Goal: Obtain resource: Download file/media

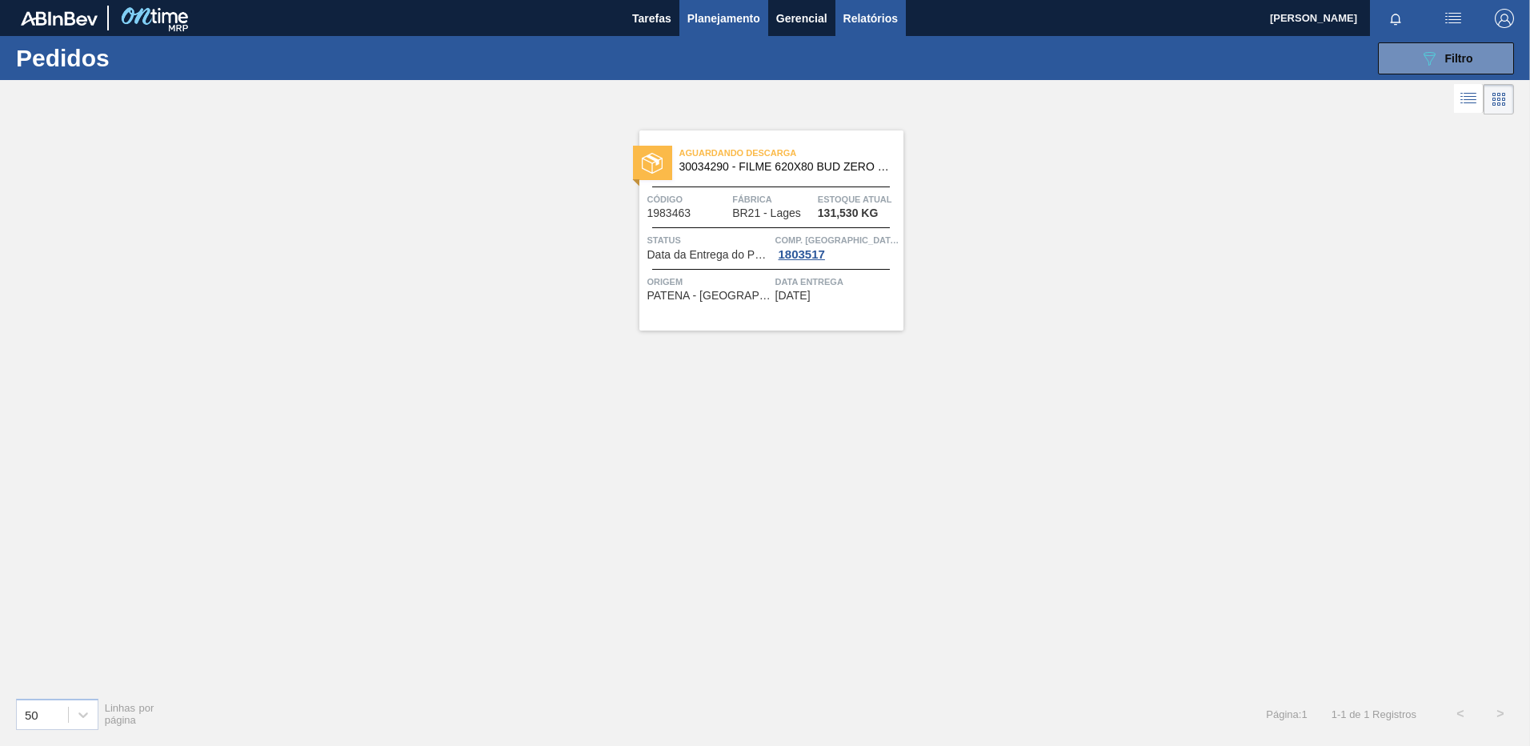
click at [875, 2] on button "Relatórios" at bounding box center [870, 18] width 70 height 36
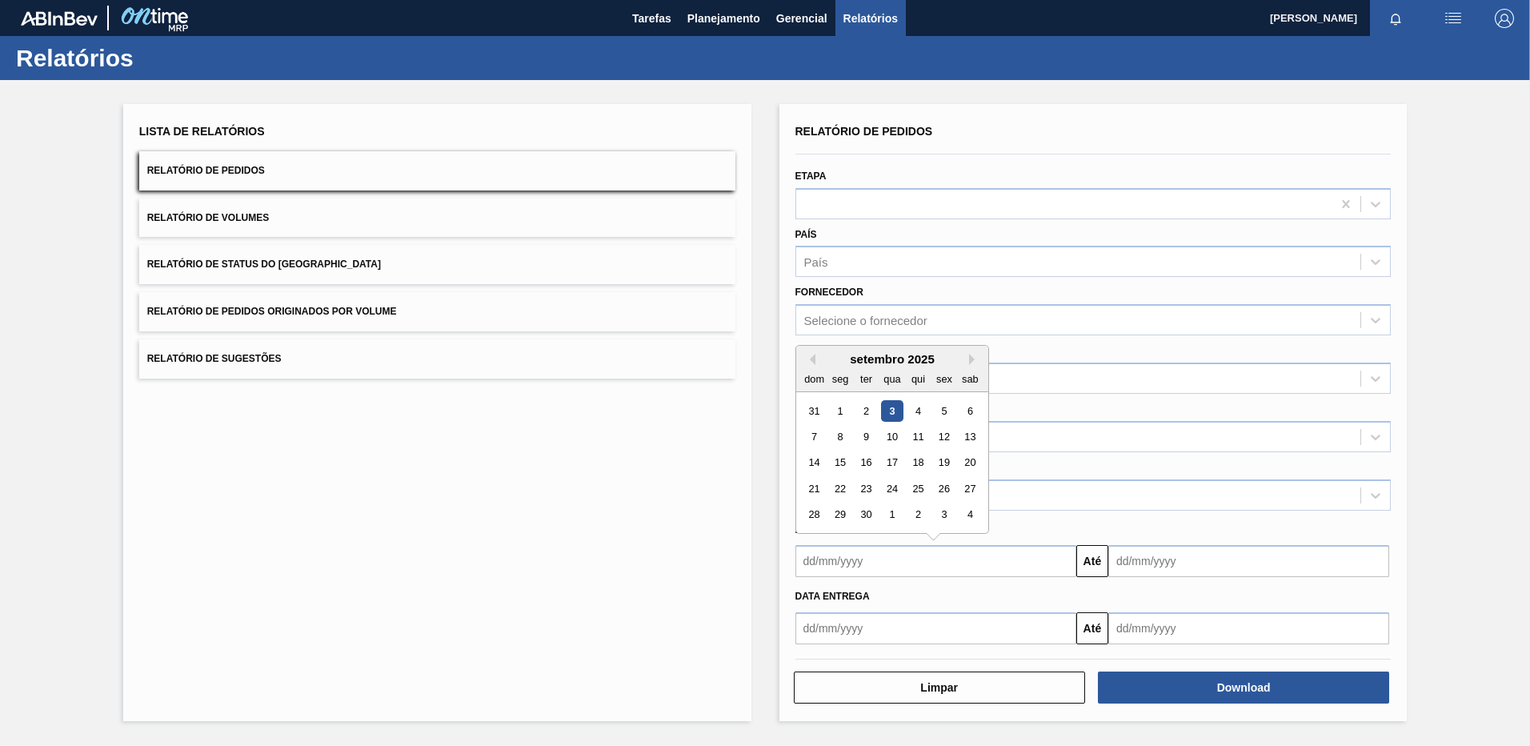
click at [939, 557] on input "text" at bounding box center [935, 561] width 281 height 32
click at [1118, 222] on div "País País" at bounding box center [1093, 248] width 609 height 58
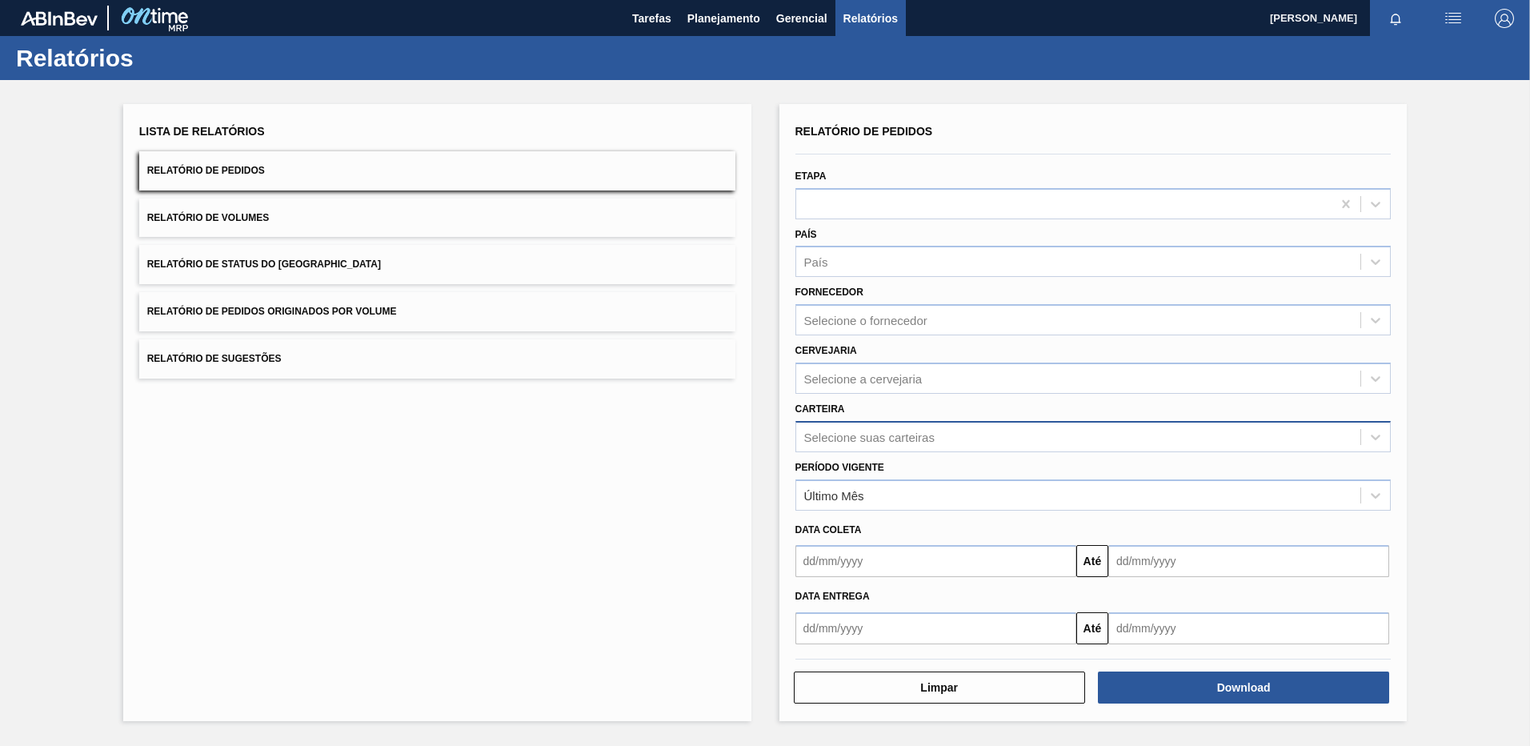
click at [887, 442] on div "Selecione suas carteiras" at bounding box center [869, 437] width 130 height 14
click at [830, 372] on div "Selecione a cervejaria" at bounding box center [863, 378] width 118 height 14
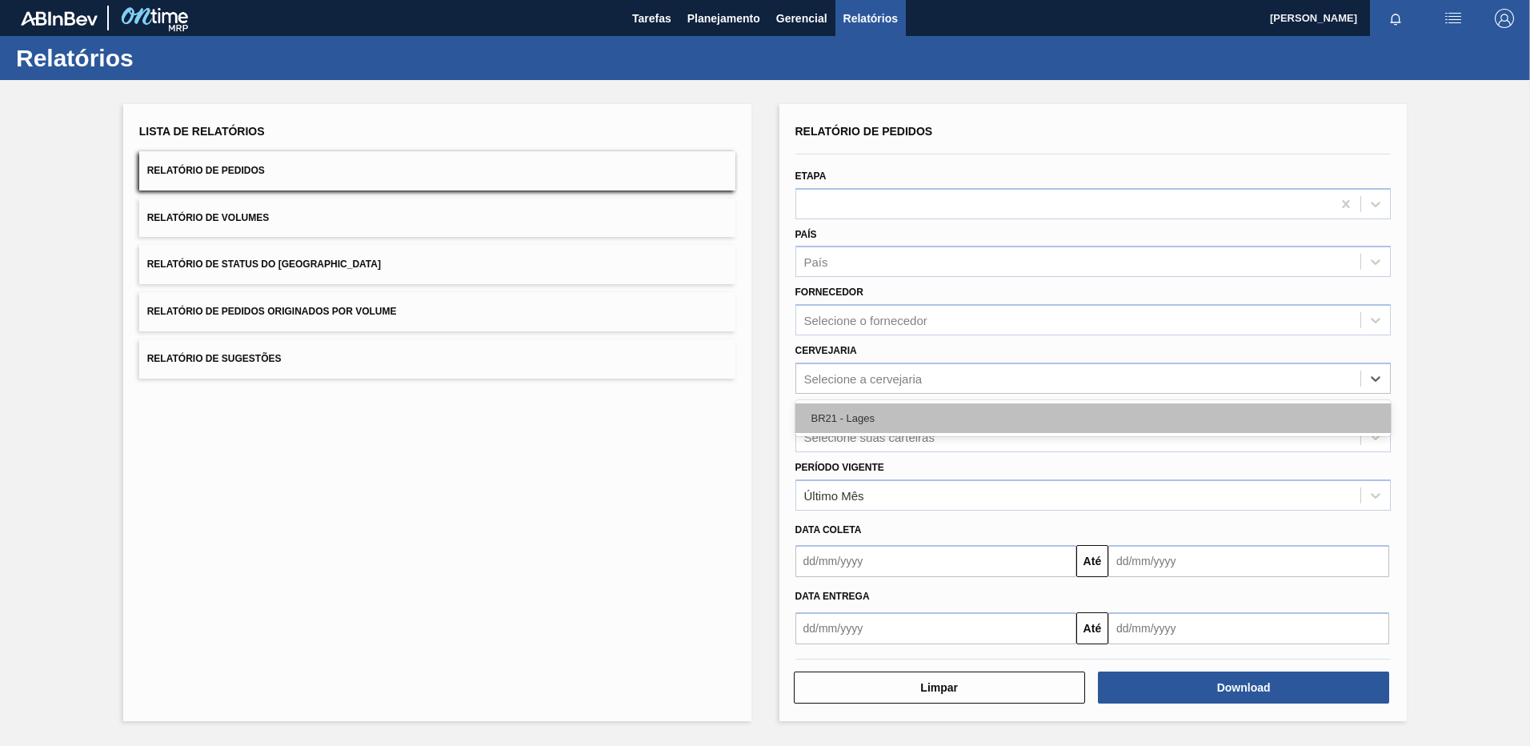
click at [839, 408] on div "BR21 - Lages" at bounding box center [1093, 418] width 596 height 30
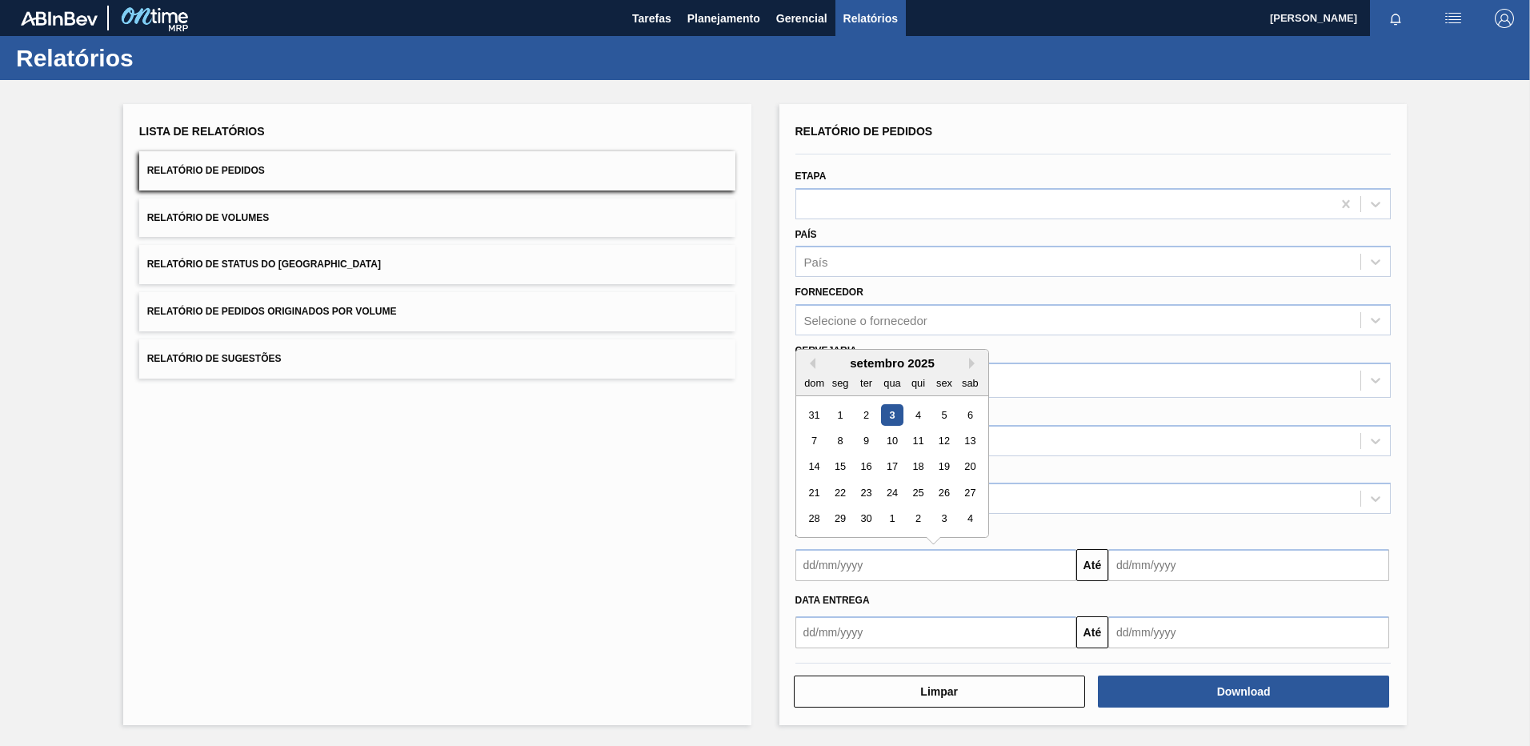
click at [955, 568] on input "text" at bounding box center [935, 565] width 281 height 32
click at [814, 370] on div "dom seg ter qua qui sex sab" at bounding box center [892, 383] width 192 height 26
click at [810, 362] on button "Previous Month" at bounding box center [809, 363] width 11 height 11
click at [841, 519] on div "25" at bounding box center [840, 519] width 22 height 22
type input "[DATE]"
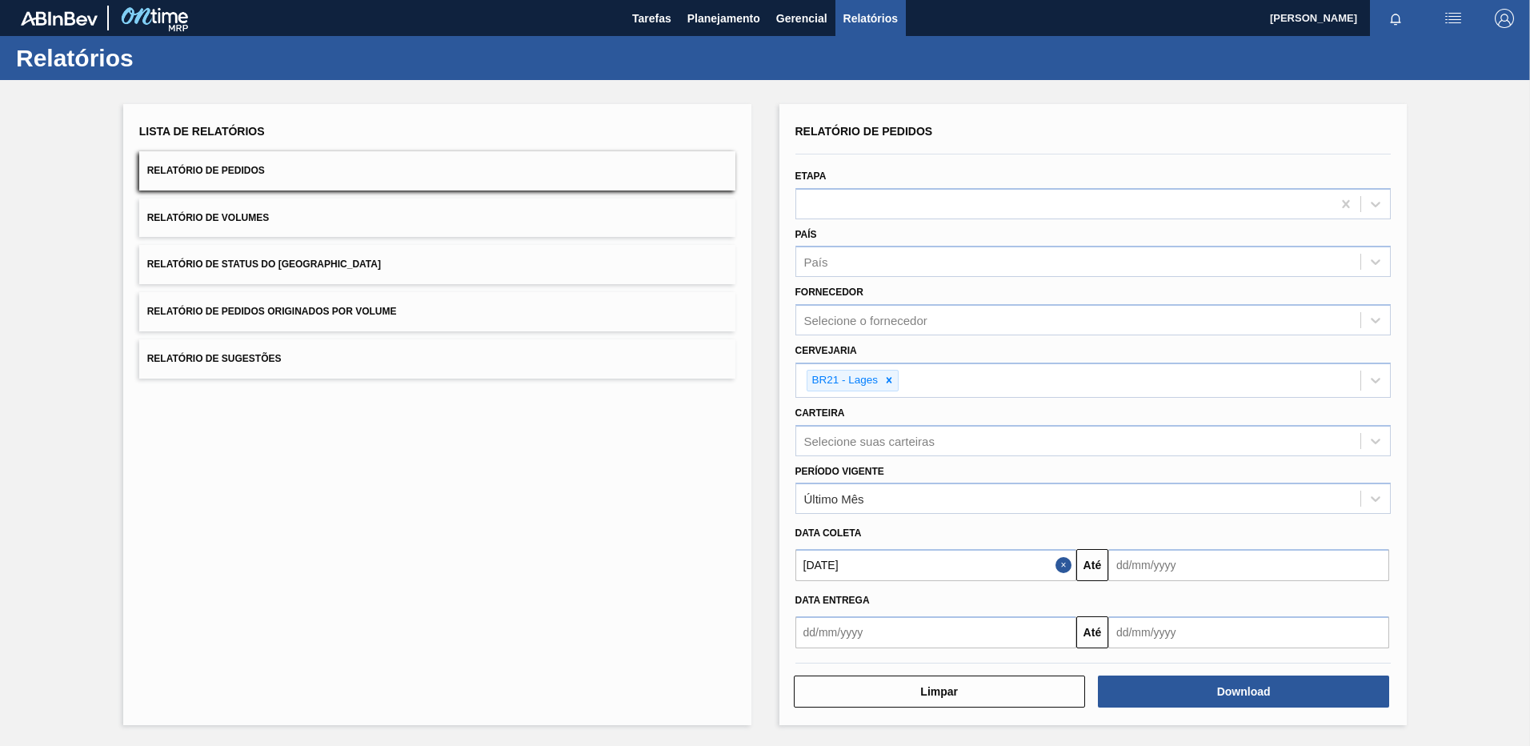
click at [872, 623] on input "text" at bounding box center [935, 632] width 281 height 32
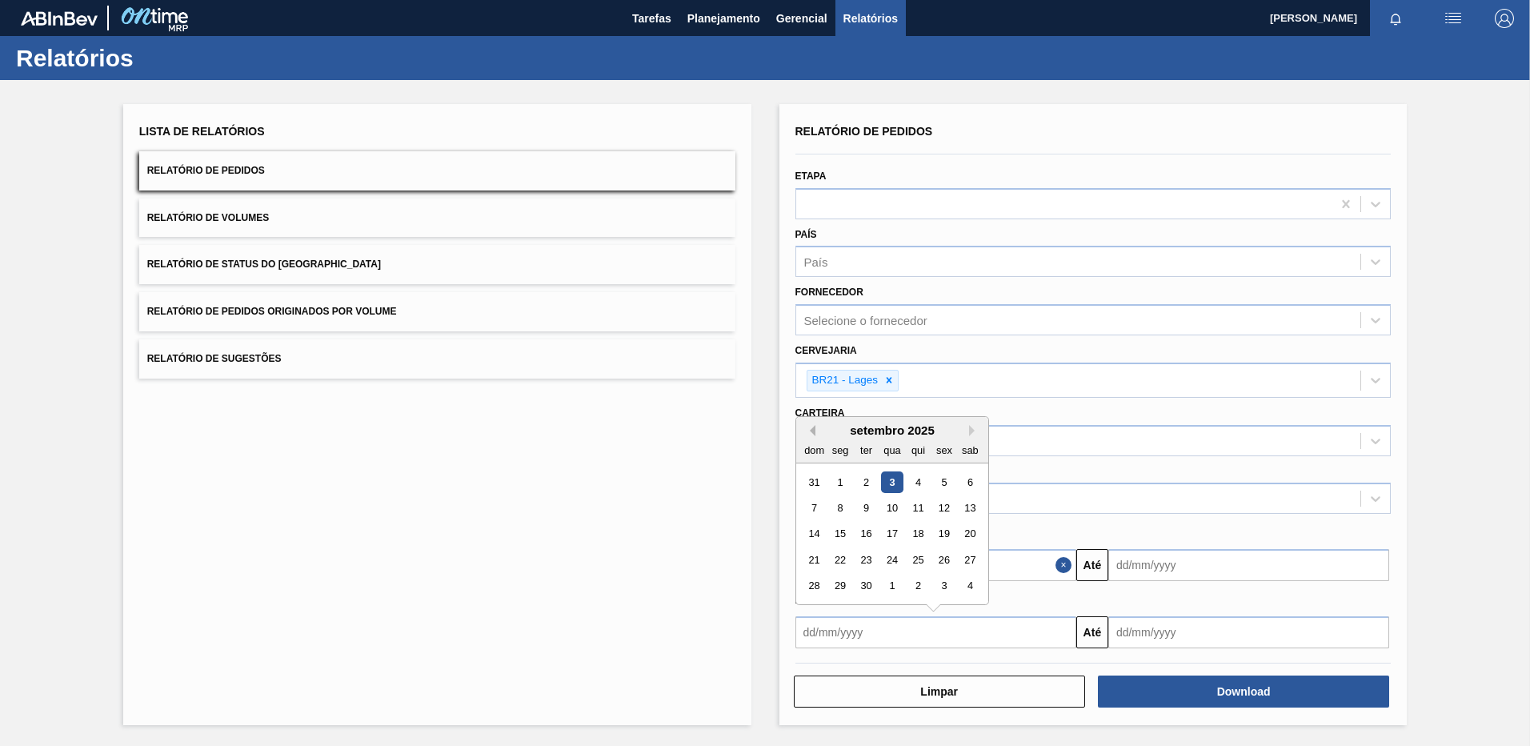
click at [809, 433] on button "Previous Month" at bounding box center [809, 430] width 11 height 11
click at [842, 583] on div "25" at bounding box center [840, 586] width 22 height 22
type input "[DATE]"
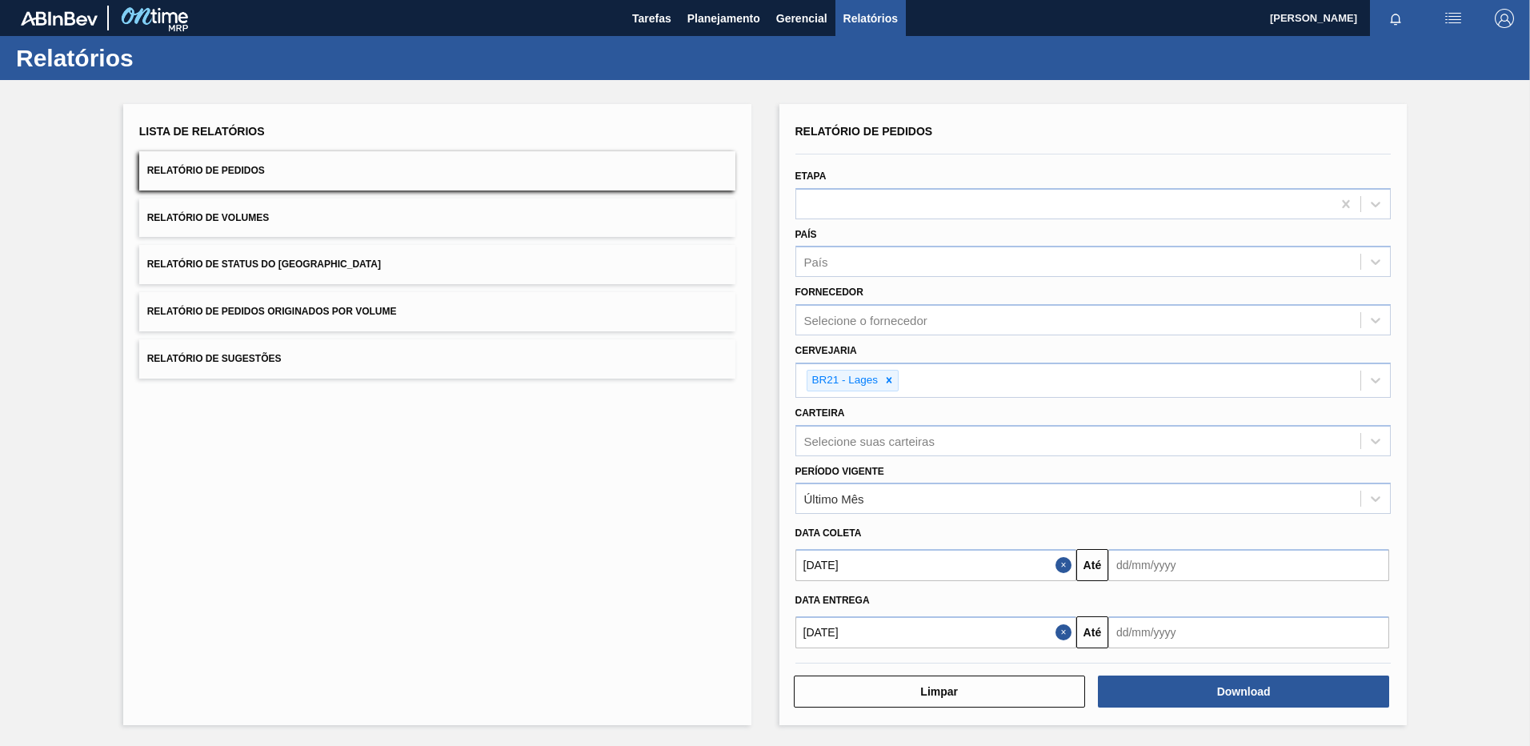
click at [1277, 556] on input "text" at bounding box center [1248, 565] width 281 height 32
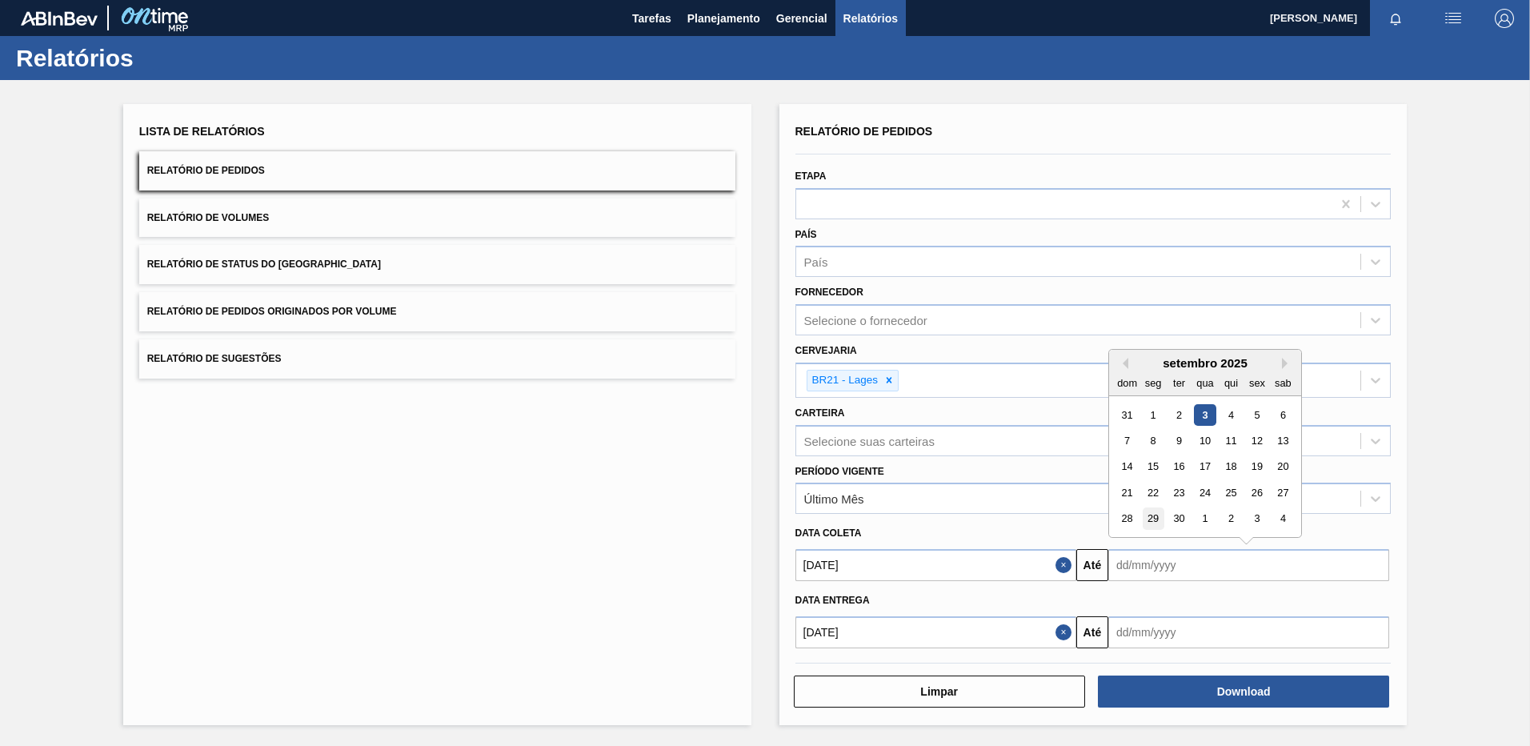
click at [1155, 518] on div "29" at bounding box center [1153, 519] width 22 height 22
type input "[DATE]"
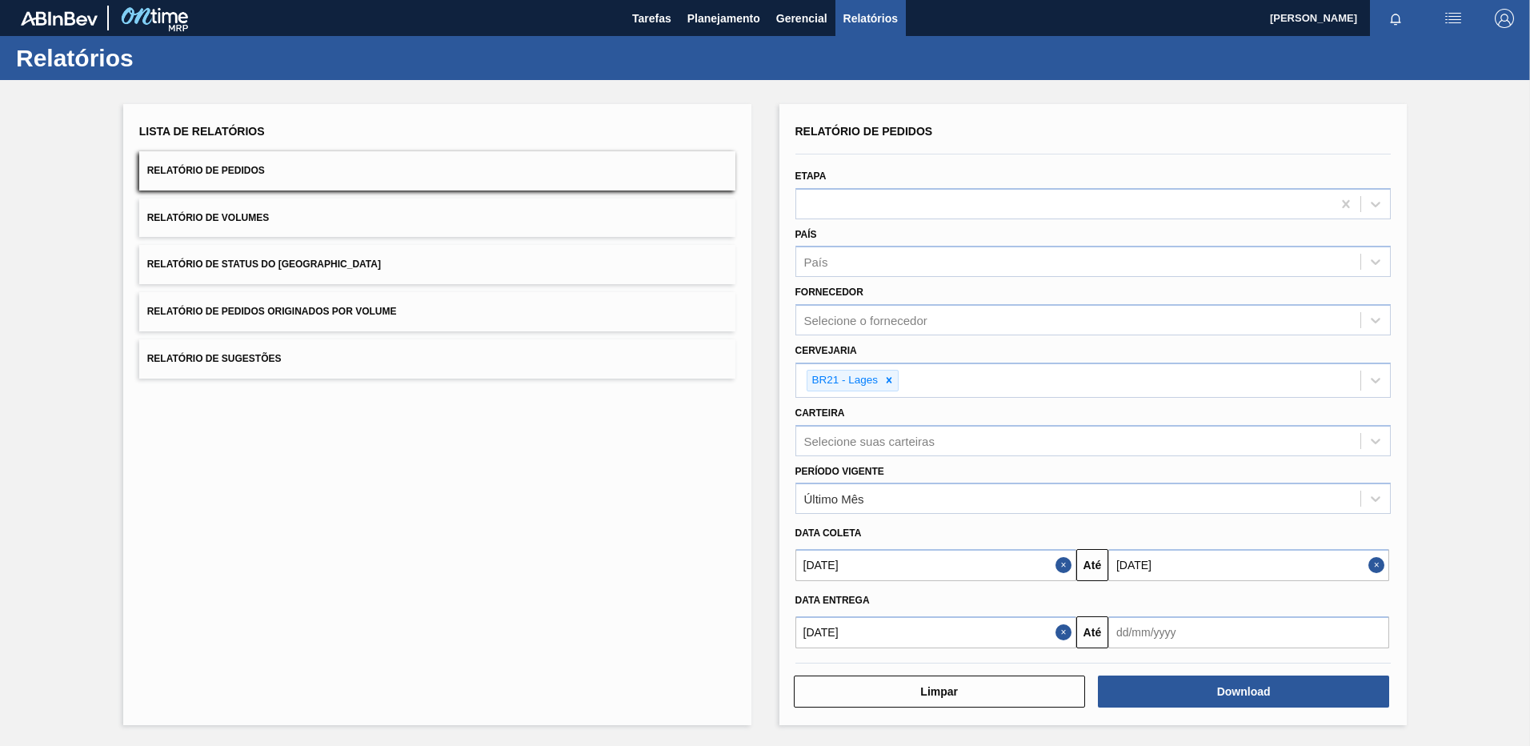
click at [1134, 646] on input "text" at bounding box center [1248, 632] width 281 height 32
click at [1157, 582] on div "29" at bounding box center [1153, 586] width 22 height 22
type input "[DATE]"
click at [1173, 702] on button "Download" at bounding box center [1243, 691] width 291 height 32
